Goal: Transaction & Acquisition: Obtain resource

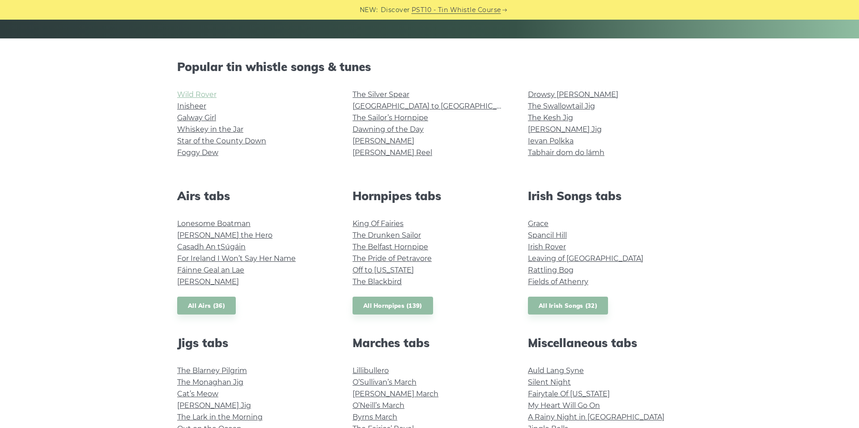
scroll to position [198, 0]
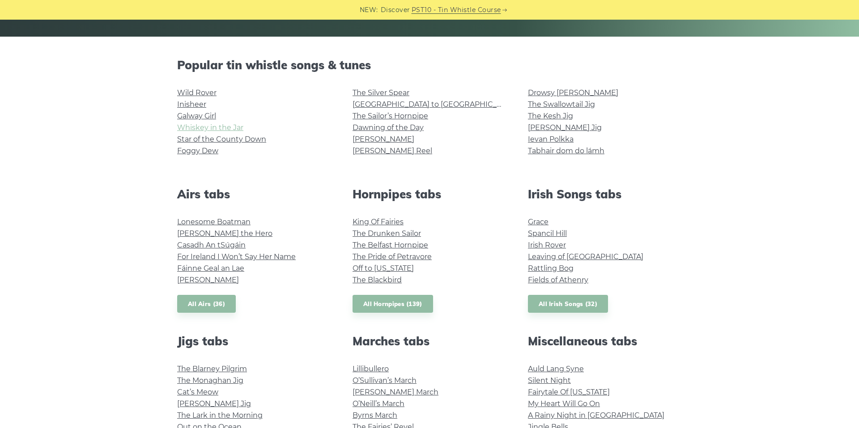
click at [210, 125] on link "Whiskey in the Jar" at bounding box center [210, 127] width 66 height 8
click at [564, 127] on link "[PERSON_NAME] Jig" at bounding box center [565, 127] width 74 height 8
click at [203, 92] on link "Wild Rover" at bounding box center [196, 93] width 39 height 8
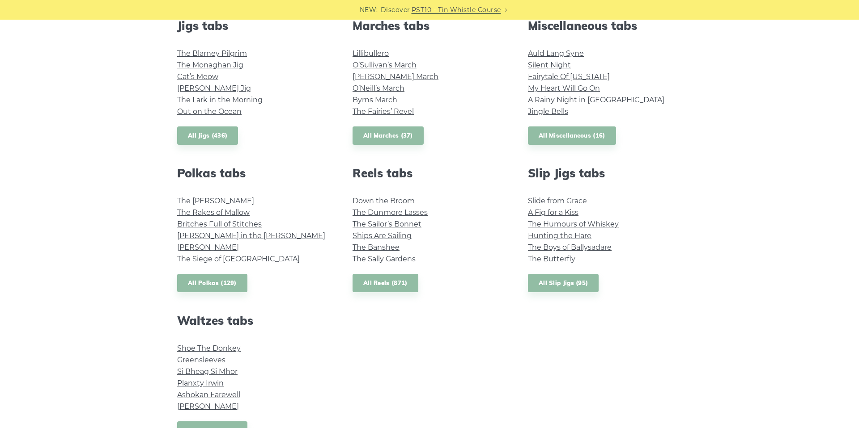
scroll to position [514, 0]
click at [142, 88] on div "Popular tin whistle songs & tunes Wild Rover Inisheer Galway Girl Whiskey in th…" at bounding box center [429, 101] width 859 height 719
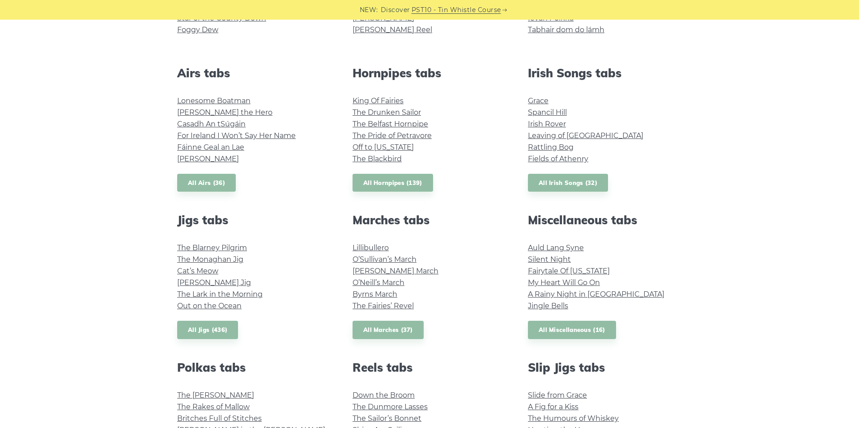
scroll to position [324, 0]
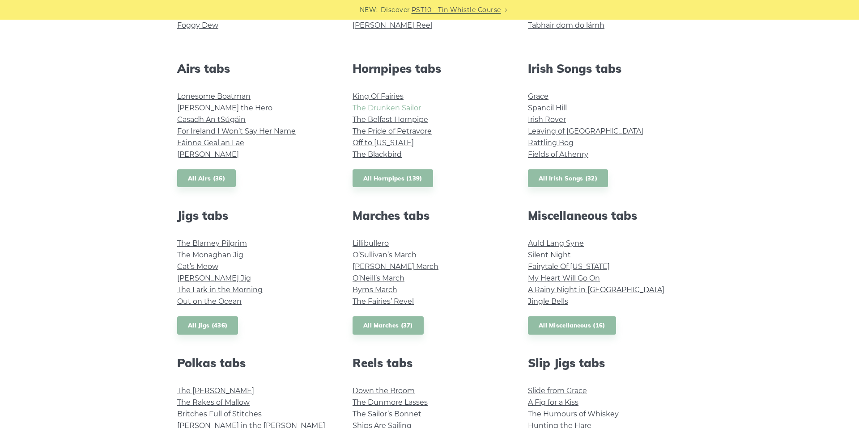
click at [404, 107] on link "The Drunken Sailor" at bounding box center [386, 108] width 68 height 8
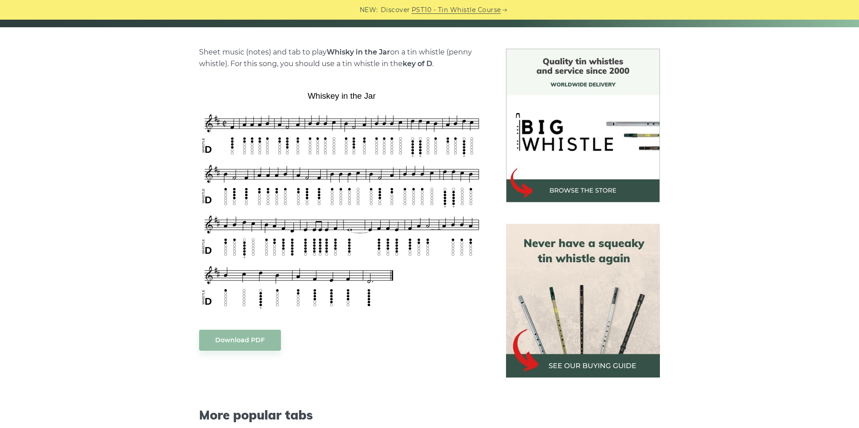
scroll to position [209, 0]
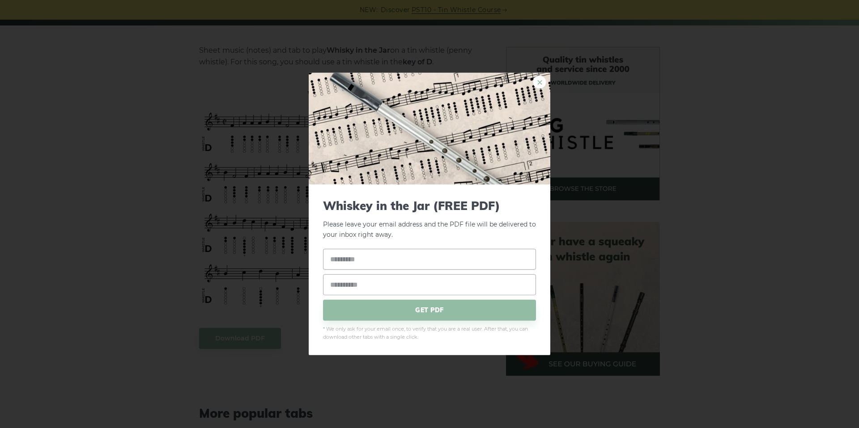
click at [539, 85] on link "×" at bounding box center [539, 82] width 13 height 13
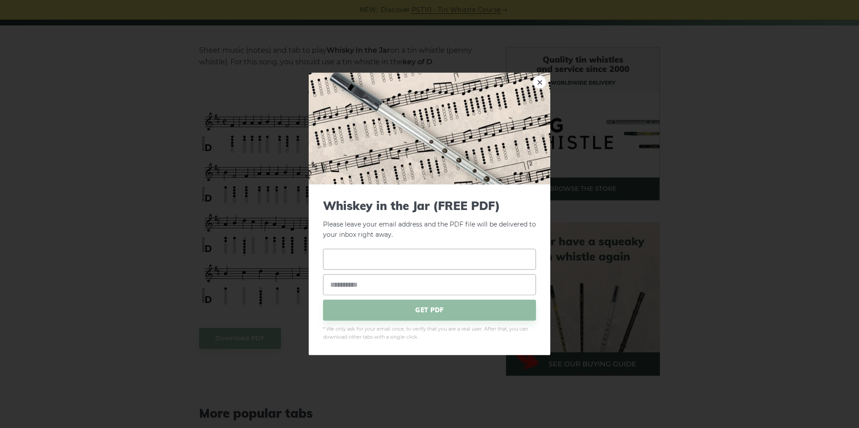
click at [433, 259] on input "text" at bounding box center [429, 259] width 213 height 21
click at [539, 81] on link "×" at bounding box center [539, 82] width 13 height 13
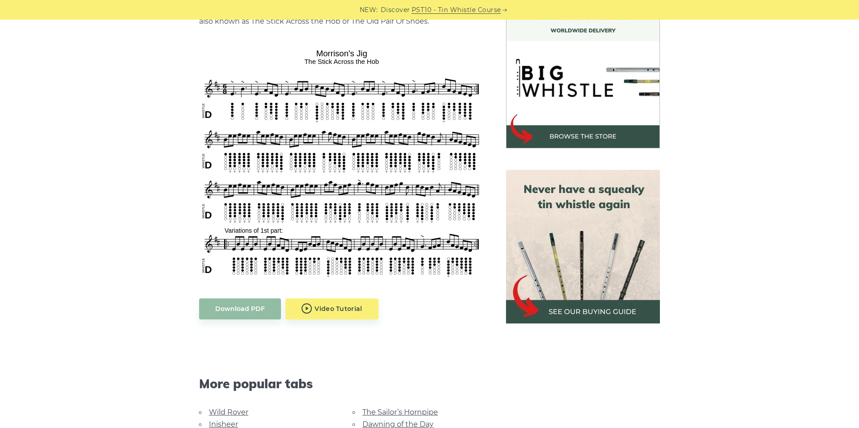
scroll to position [262, 0]
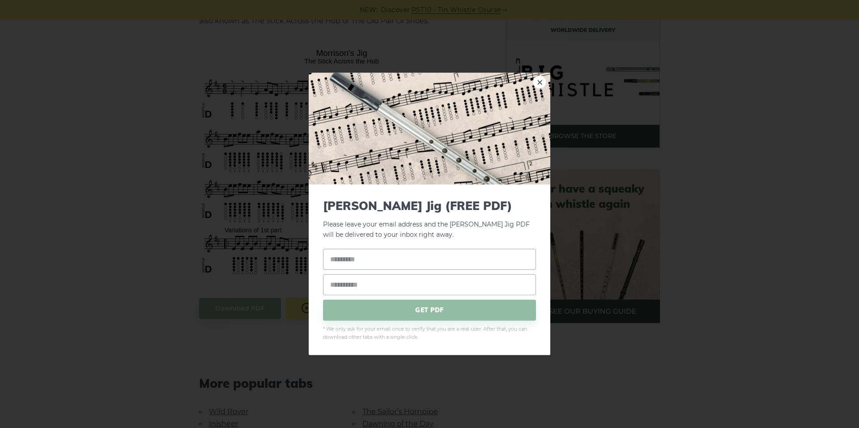
drag, startPoint x: 541, startPoint y: 83, endPoint x: 534, endPoint y: 84, distance: 7.2
click at [541, 83] on link "×" at bounding box center [539, 82] width 13 height 13
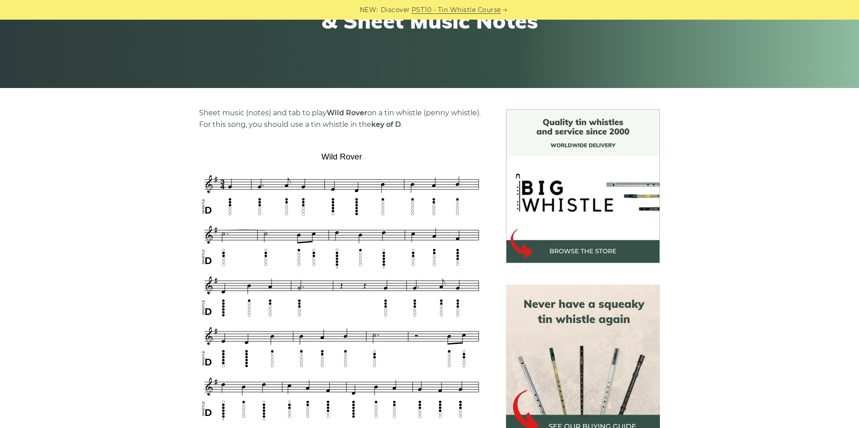
scroll to position [158, 0]
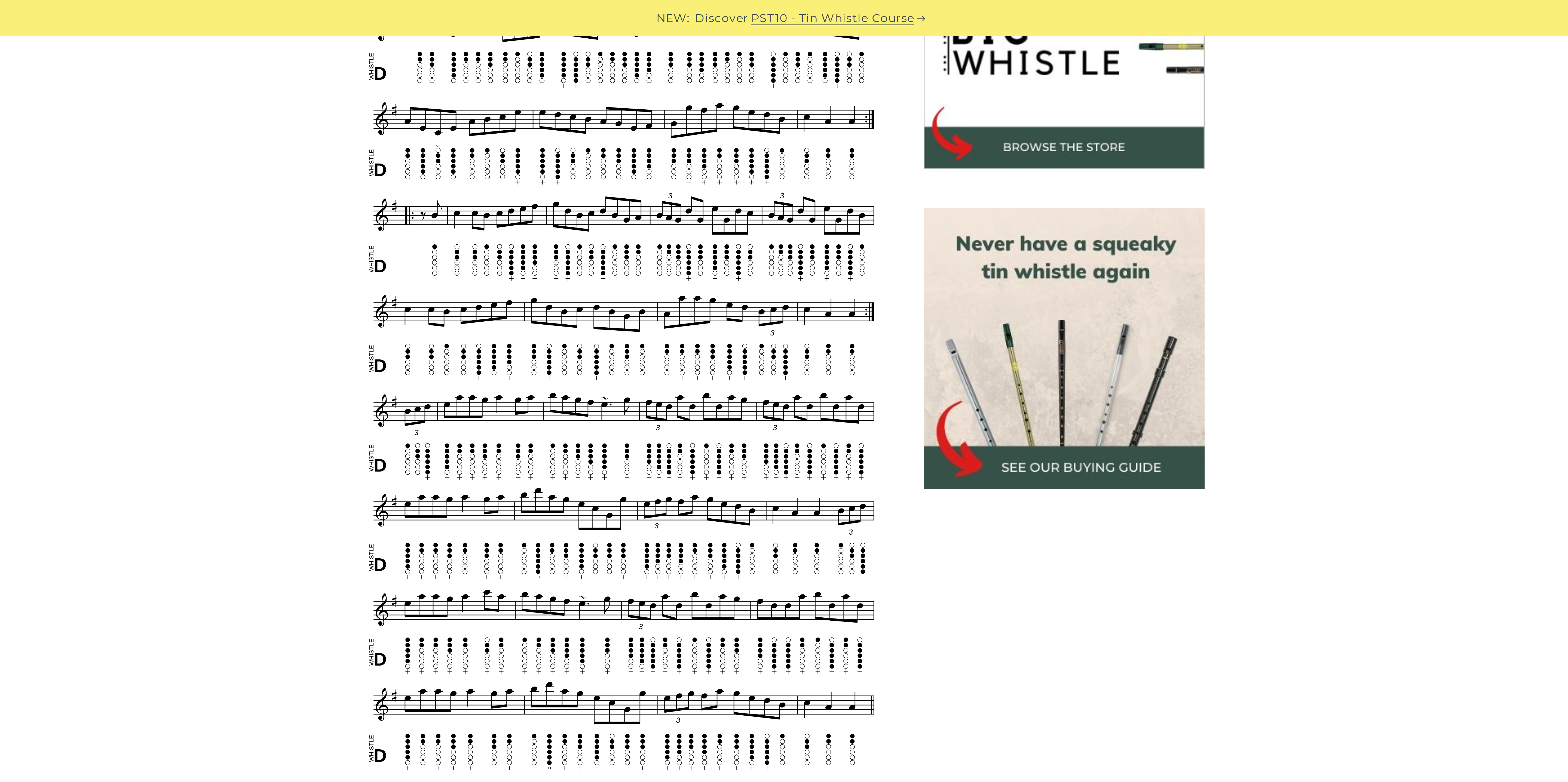
scroll to position [220, 0]
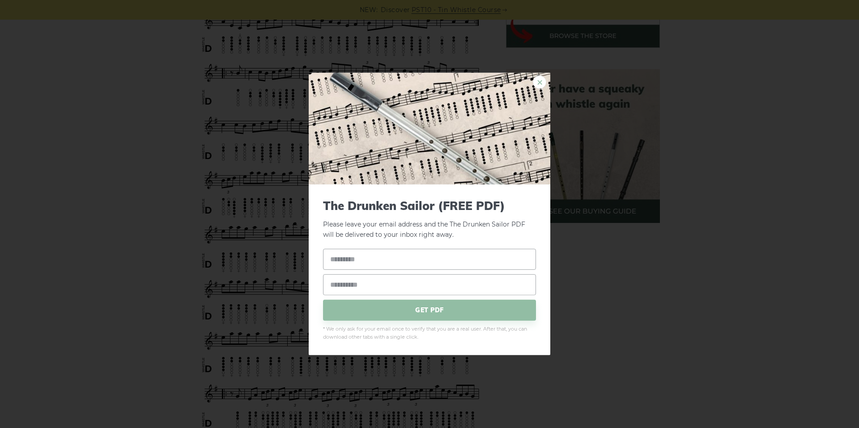
click at [537, 87] on link "×" at bounding box center [539, 82] width 13 height 13
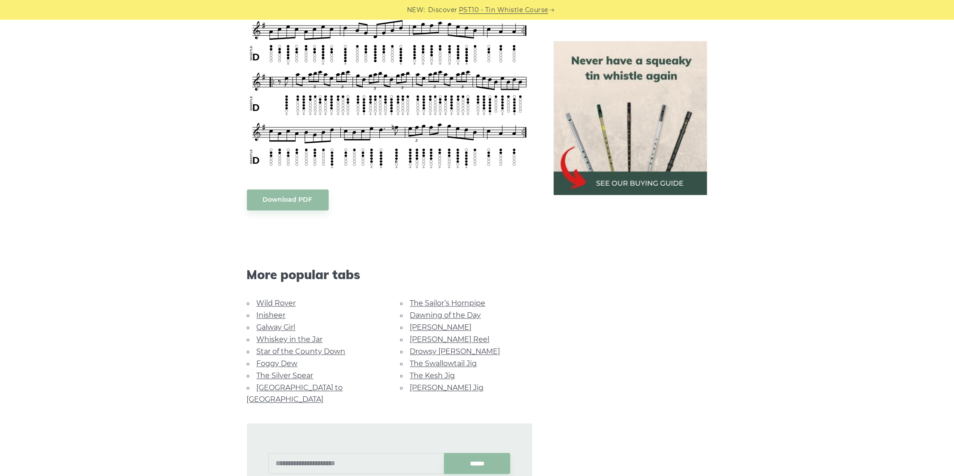
scroll to position [1288, 0]
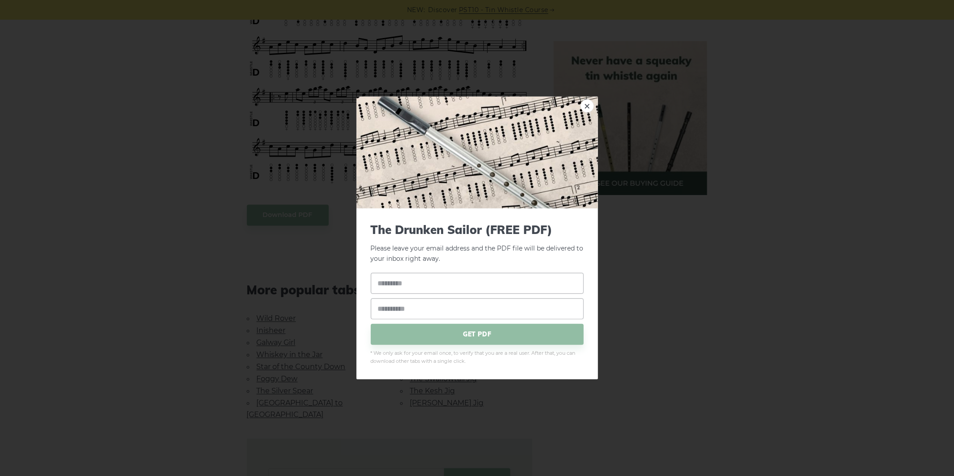
click at [420, 279] on input "text" at bounding box center [477, 282] width 213 height 21
type input "*"
type input "**********"
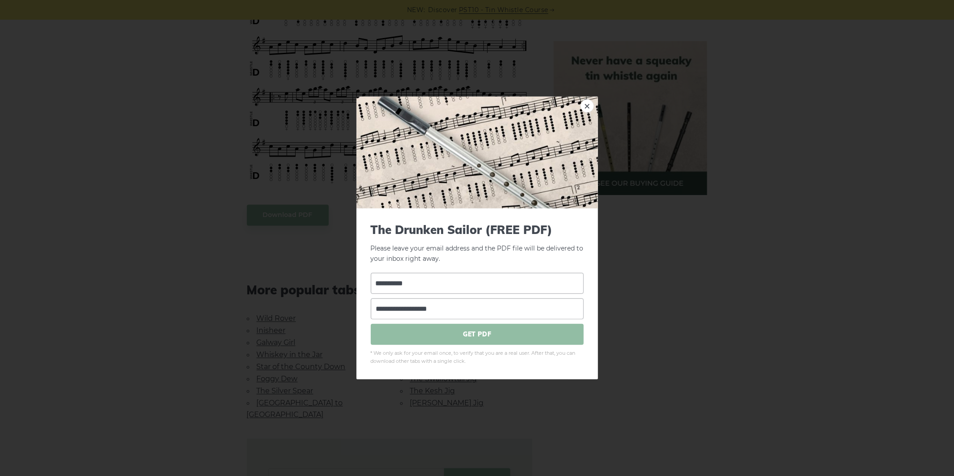
click at [499, 336] on span "GET PDF" at bounding box center [477, 333] width 213 height 21
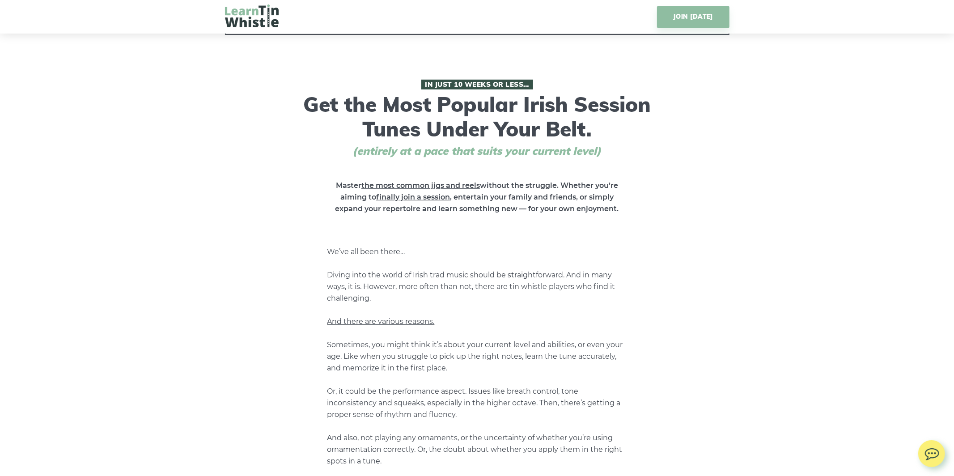
scroll to position [316, 0]
